Goal: Information Seeking & Learning: Learn about a topic

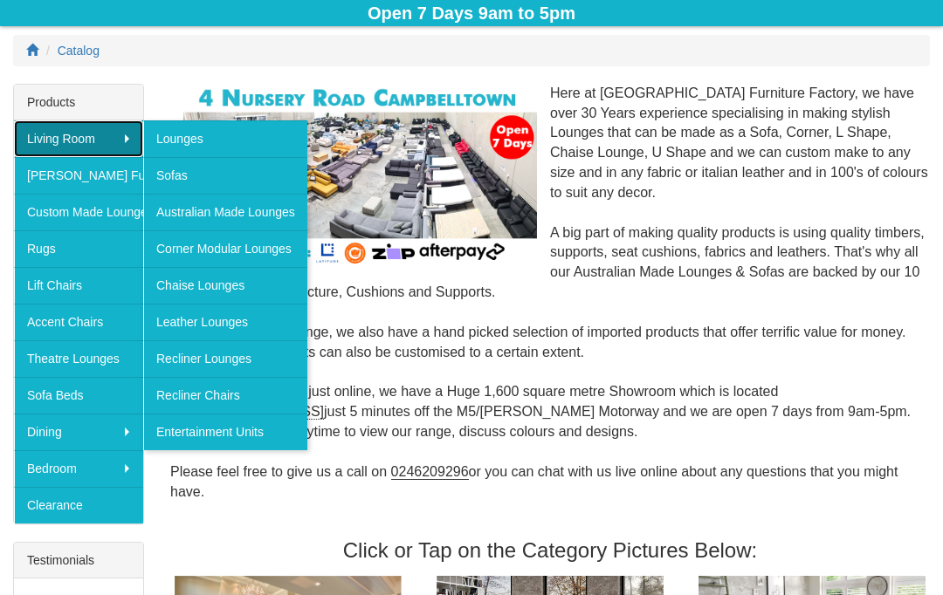
scroll to position [225, 0]
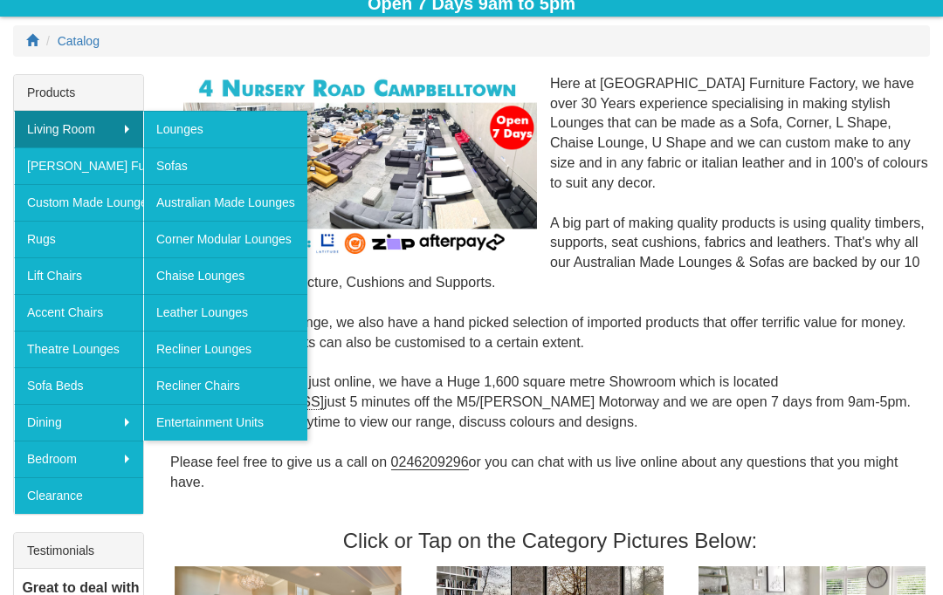
click at [62, 287] on link "Lift Chairs" at bounding box center [78, 276] width 129 height 37
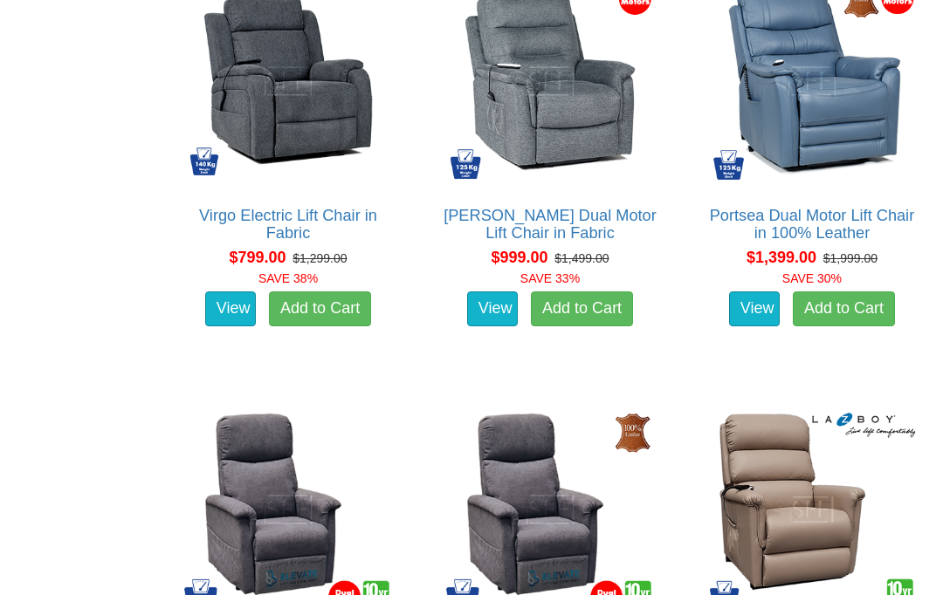
scroll to position [1139, 0]
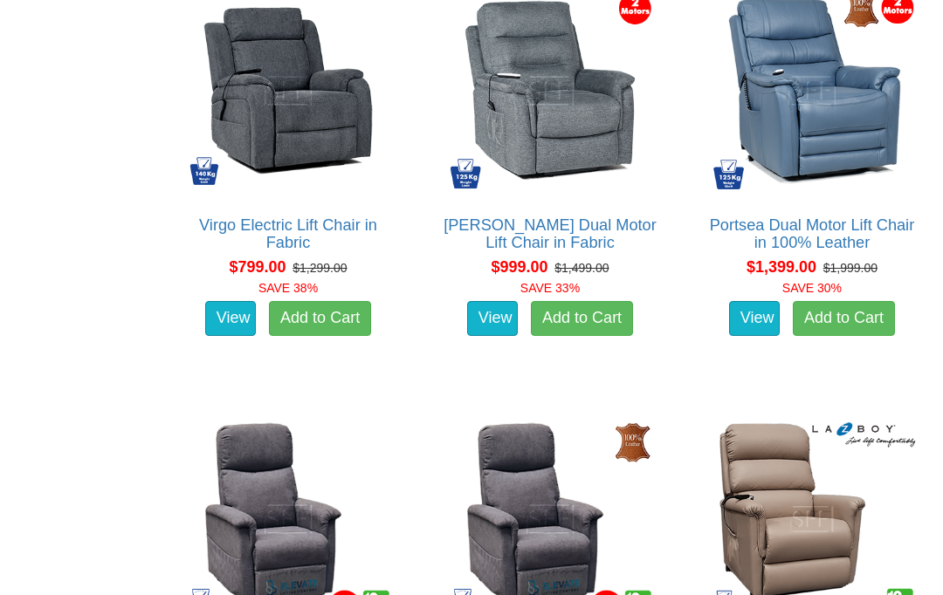
click at [786, 120] on img at bounding box center [812, 91] width 216 height 216
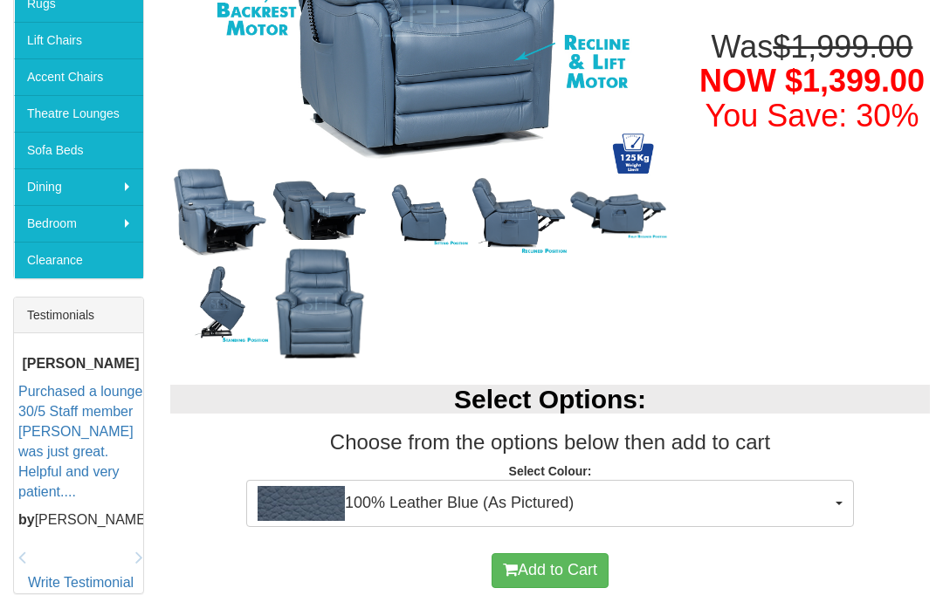
scroll to position [477, 0]
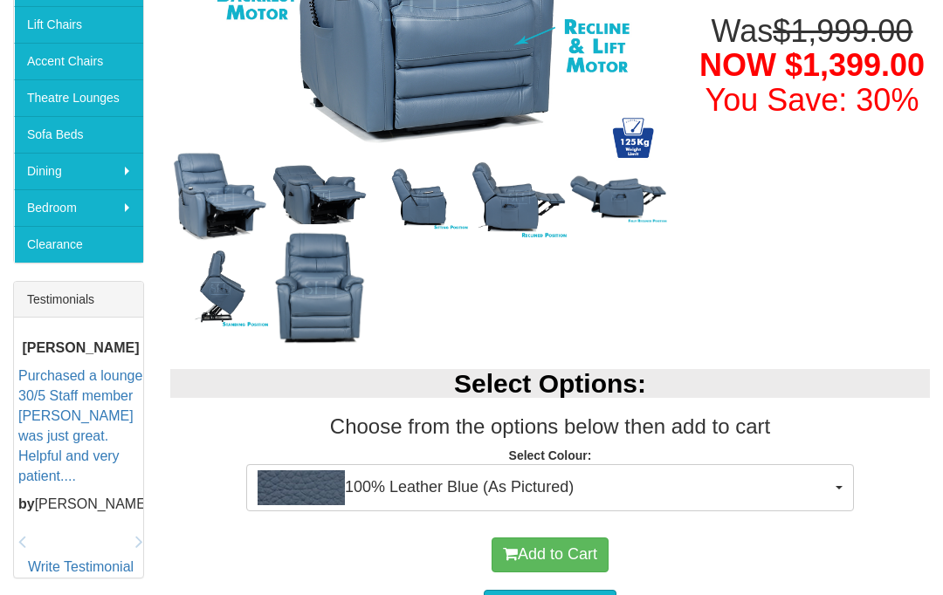
click at [828, 478] on span "100% Leather Blue (As Pictured)" at bounding box center [544, 487] width 573 height 35
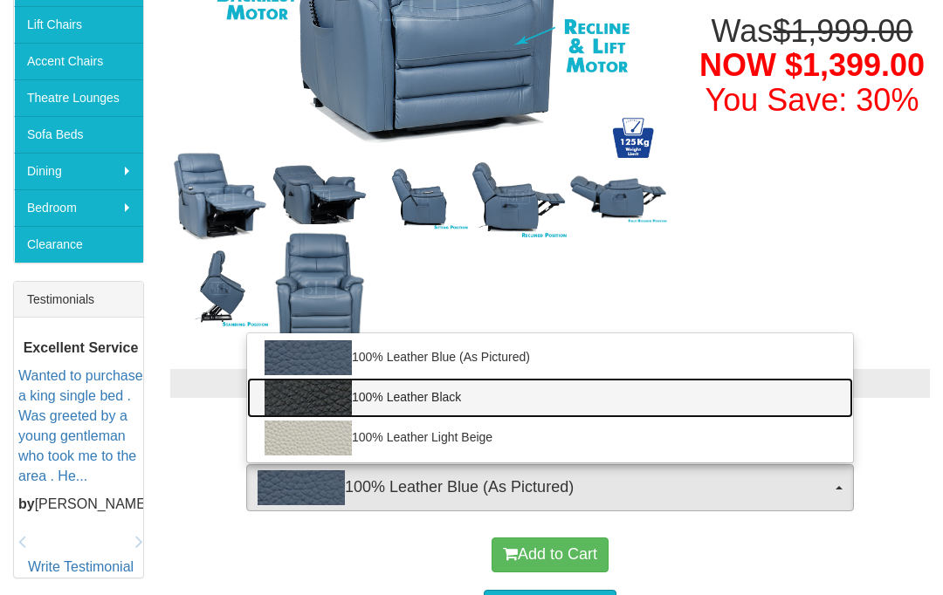
click at [374, 409] on link "100% Leather Black" at bounding box center [550, 398] width 606 height 40
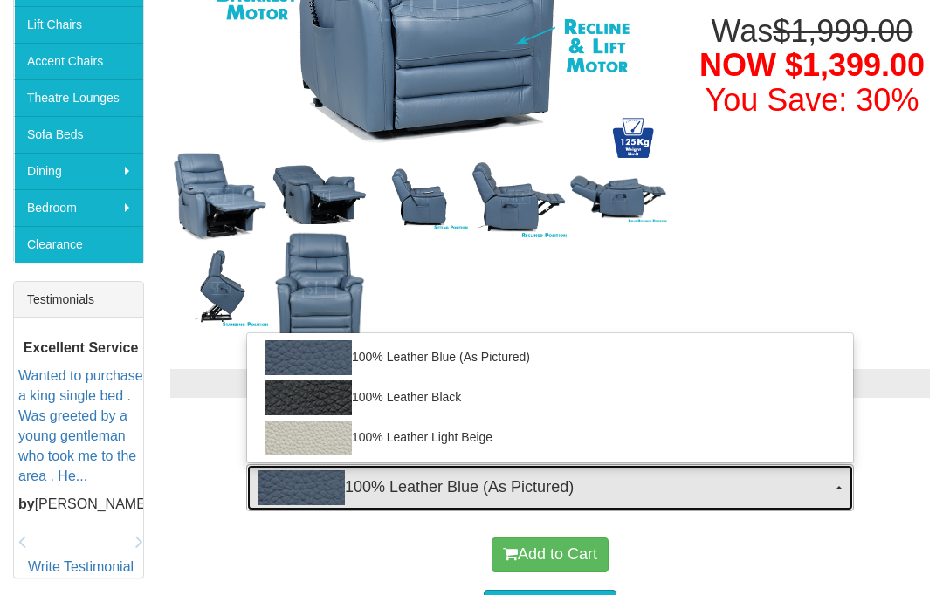
select select "1145"
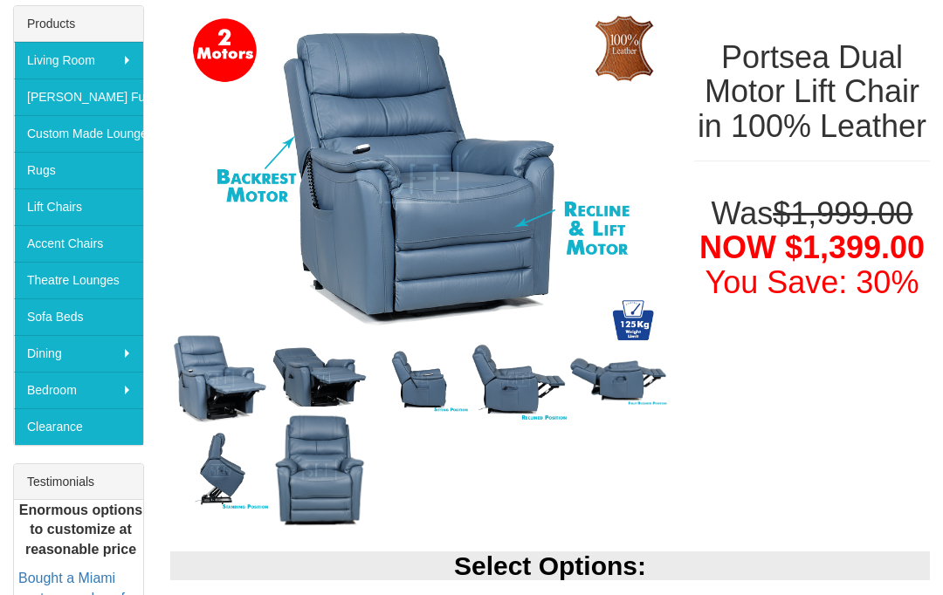
scroll to position [292, 0]
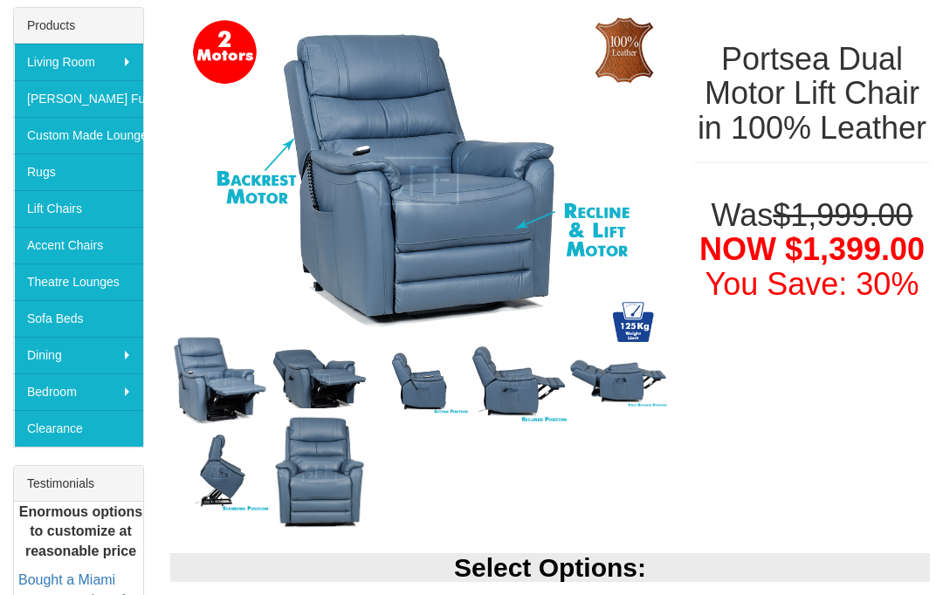
click at [308, 382] on img at bounding box center [320, 381] width 100 height 78
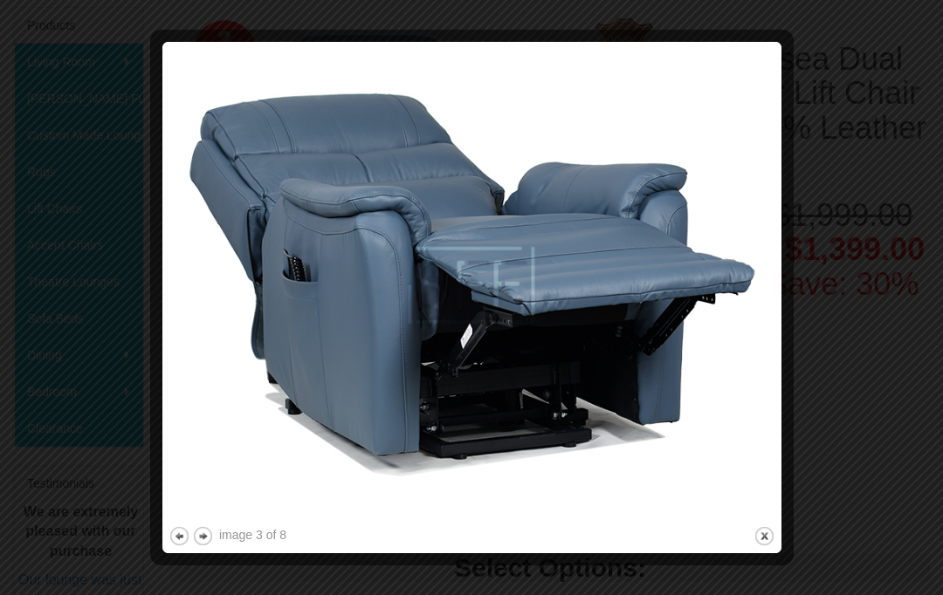
click at [178, 536] on button "previous" at bounding box center [179, 536] width 22 height 22
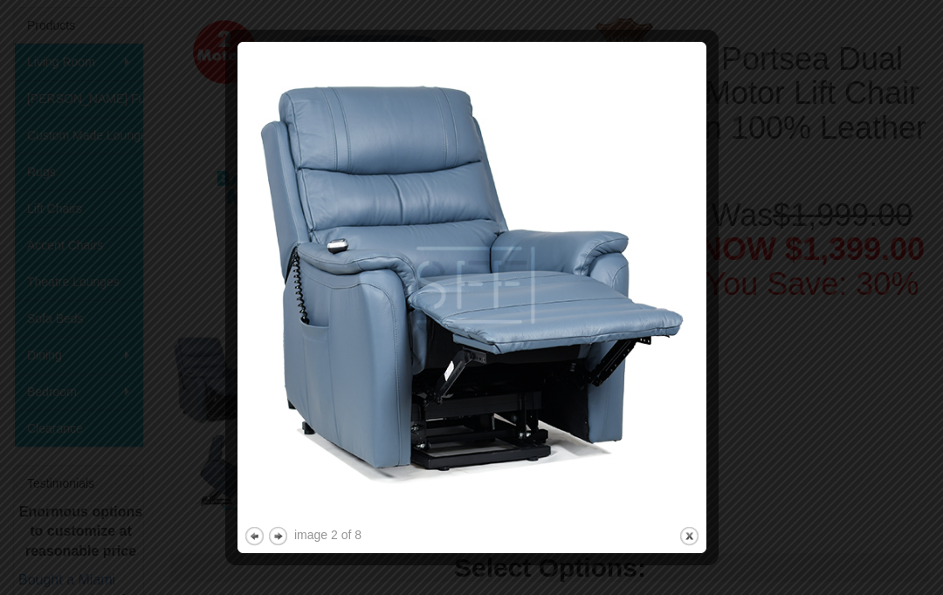
click at [287, 538] on button "next" at bounding box center [278, 536] width 22 height 22
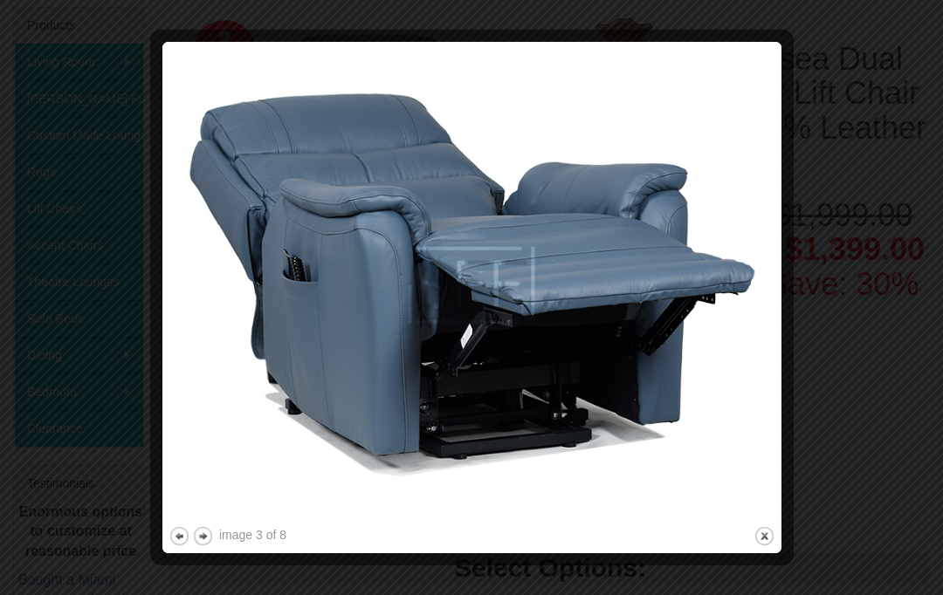
click at [201, 532] on button "next" at bounding box center [203, 536] width 22 height 22
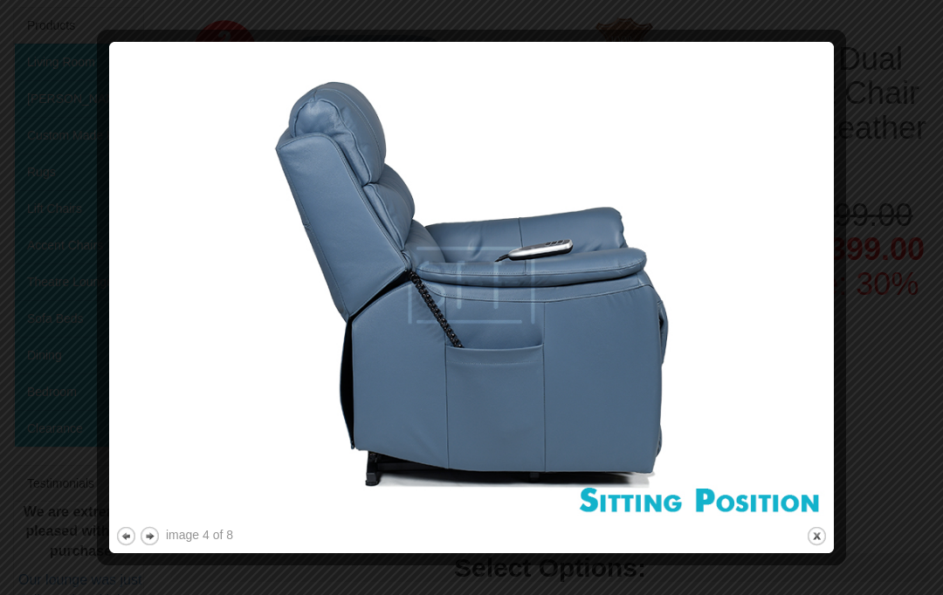
click at [159, 538] on button "next" at bounding box center [150, 536] width 22 height 22
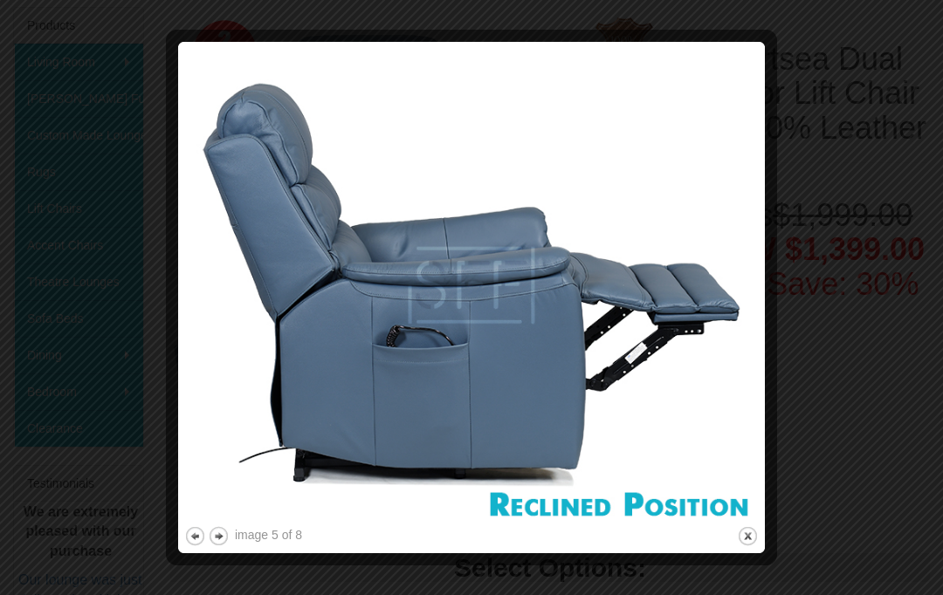
click at [228, 529] on button "next" at bounding box center [219, 536] width 22 height 22
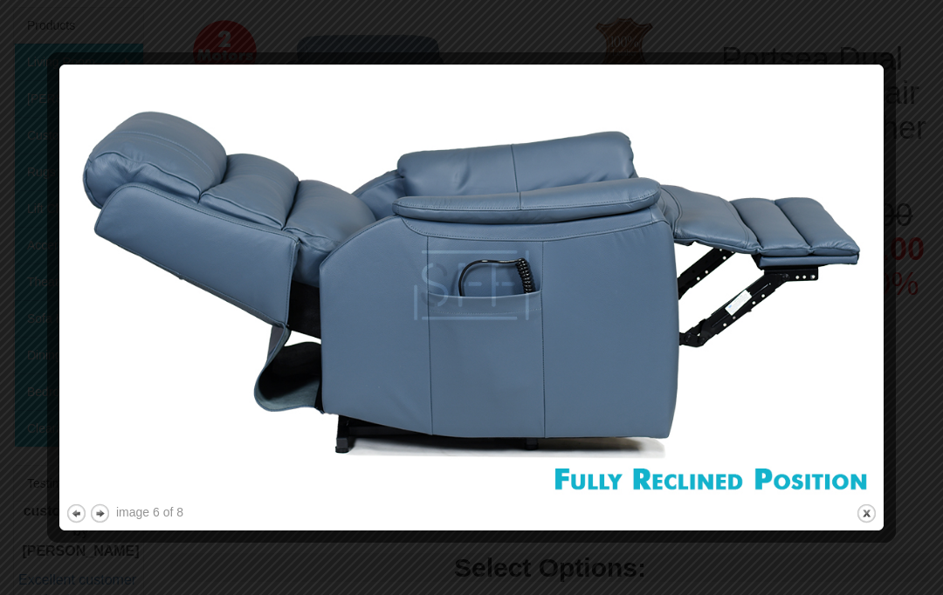
click at [109, 512] on button "next" at bounding box center [100, 514] width 22 height 22
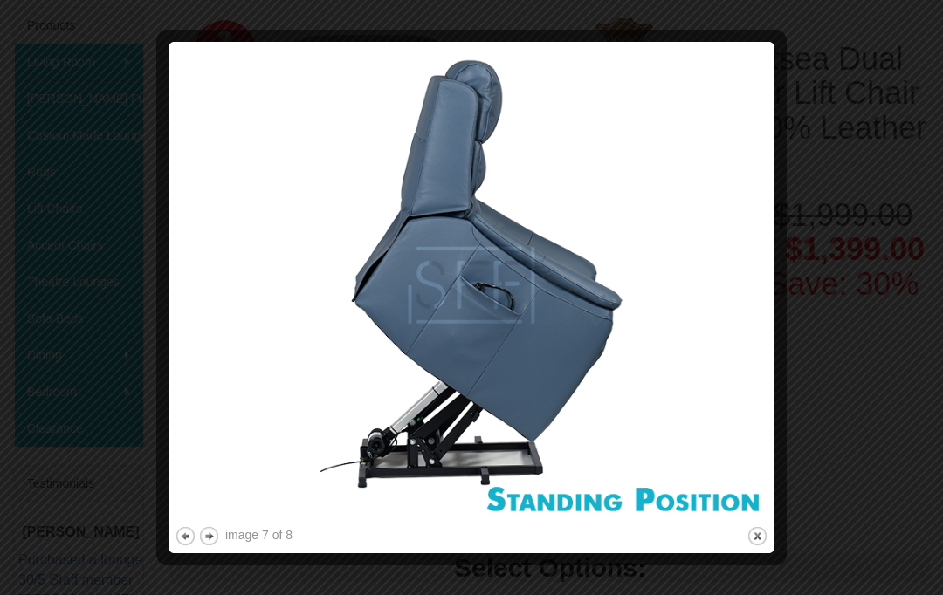
click at [219, 532] on button "next" at bounding box center [209, 536] width 22 height 22
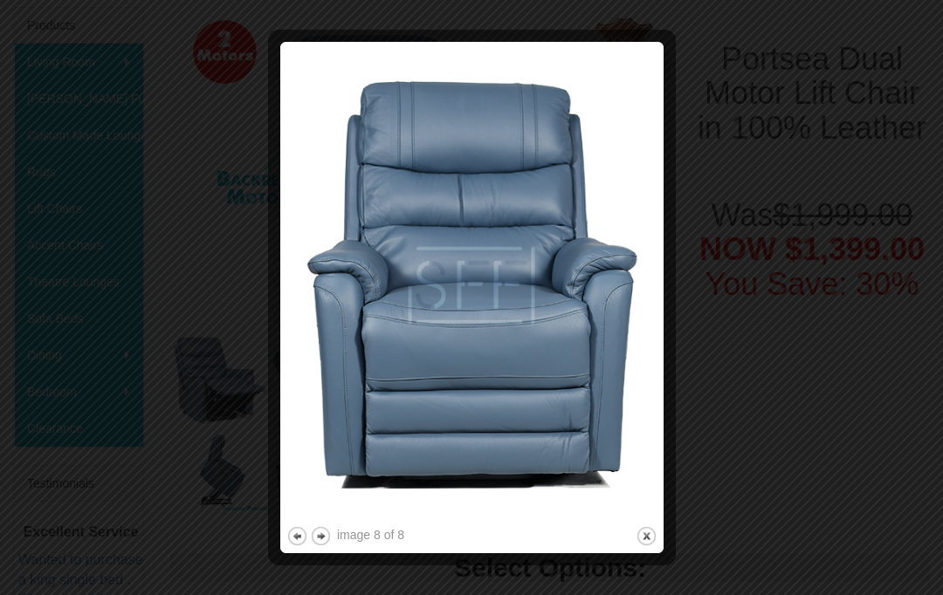
click at [649, 538] on button "close" at bounding box center [646, 536] width 22 height 22
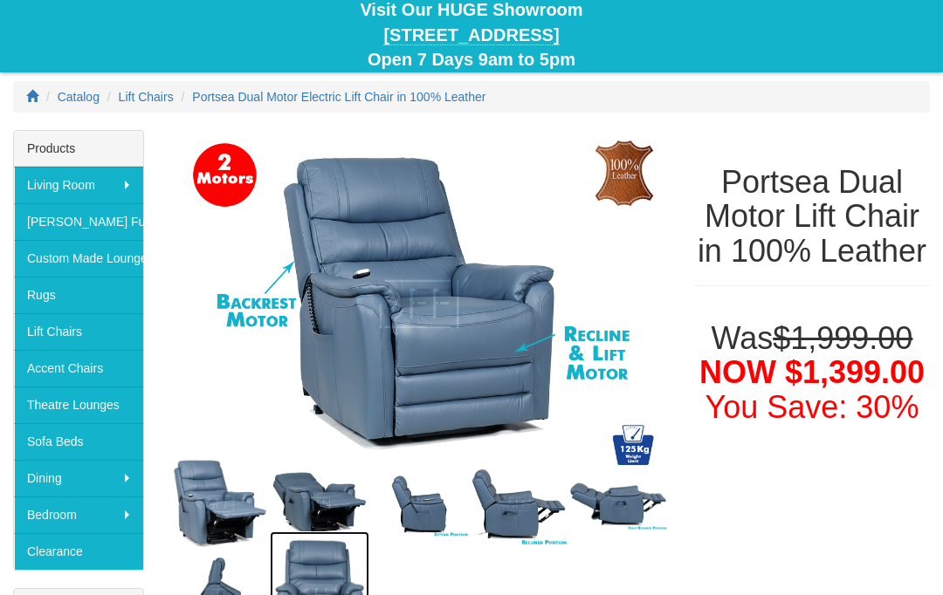
scroll to position [0, 0]
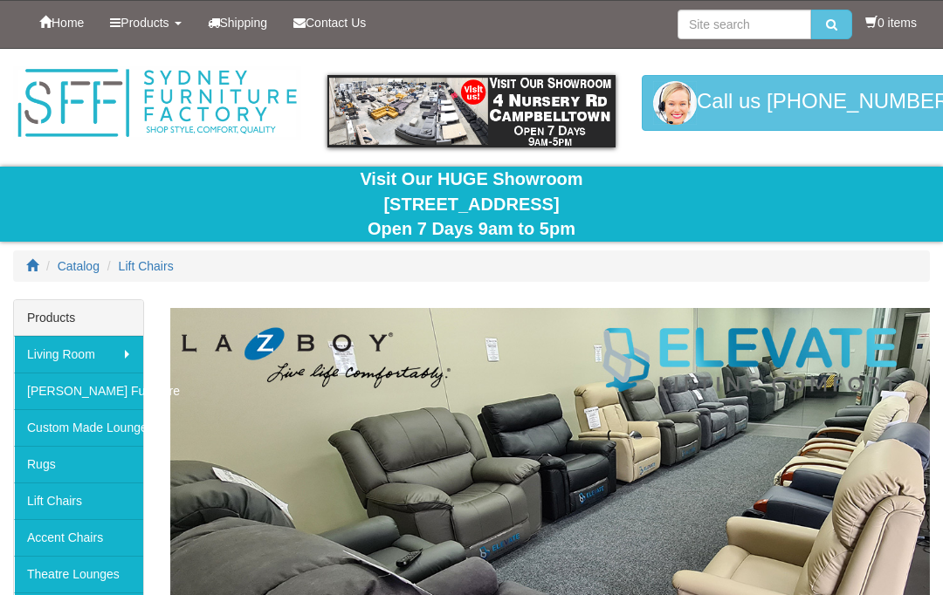
scroll to position [1213, 0]
